Goal: Task Accomplishment & Management: Manage account settings

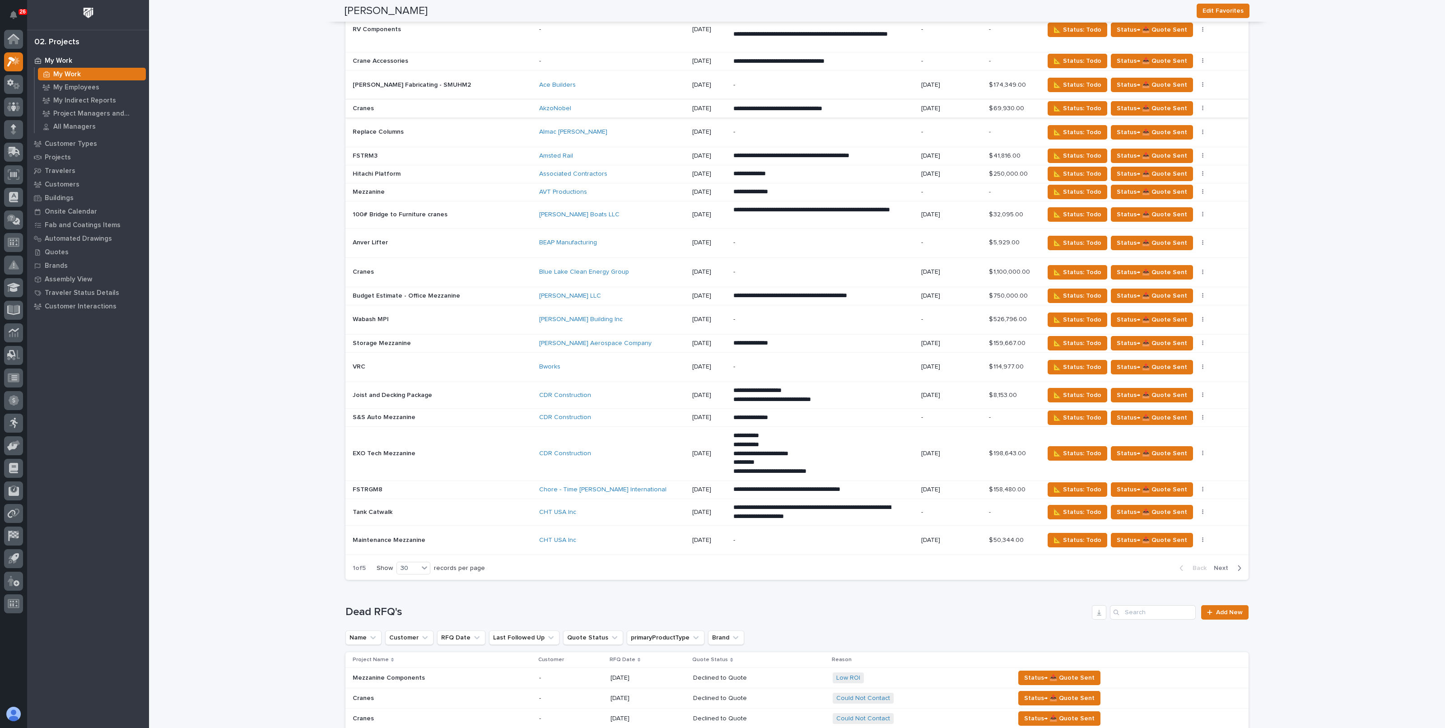
scroll to position [1154, 0]
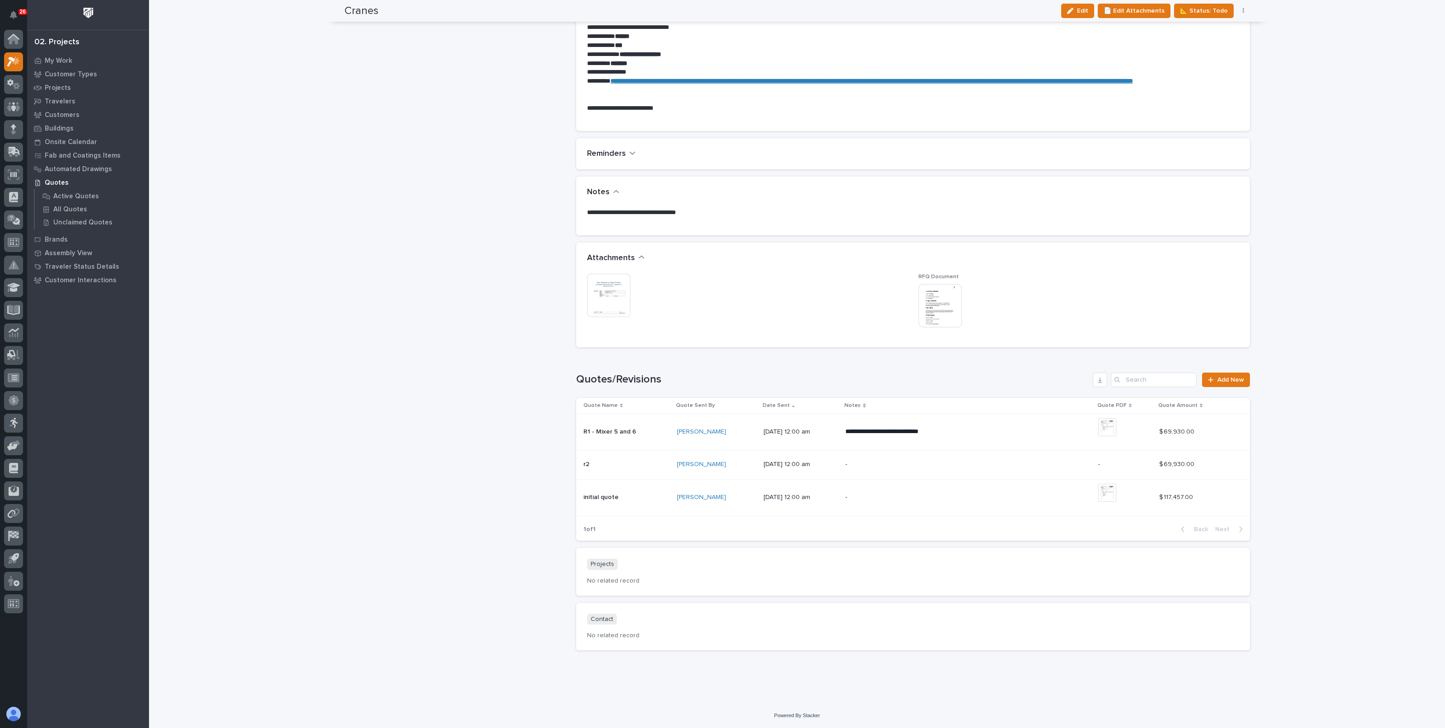
click at [425, 272] on div "Cranes ← Back to My Quotes RFQ Number RFQ8656 Project Name Cranes Customer Akzo…" at bounding box center [456, 112] width 224 height 1091
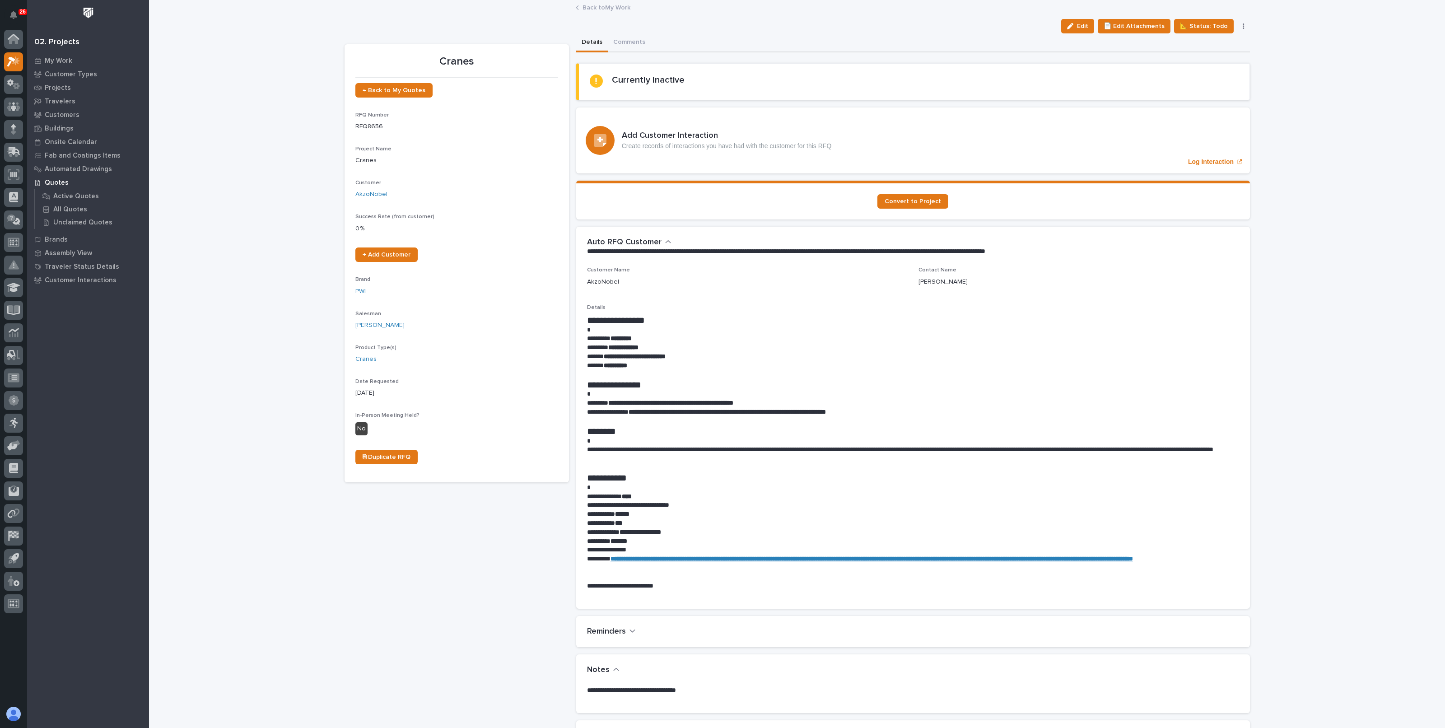
click at [590, 6] on link "Back to My Work" at bounding box center [606, 7] width 48 height 10
